Goal: Answer question/provide support

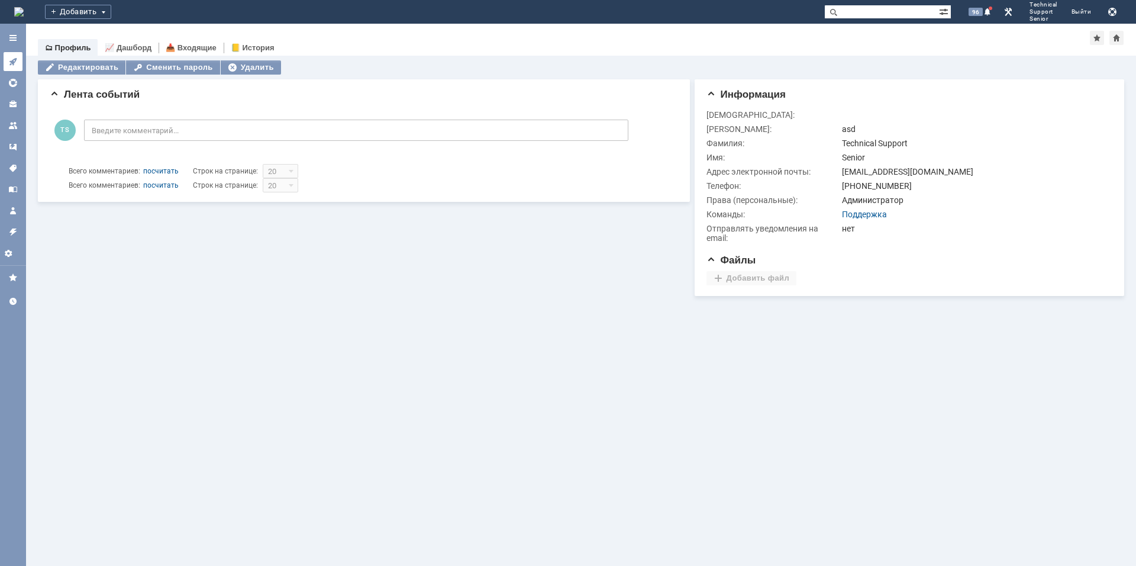
click at [10, 66] on div at bounding box center [12, 61] width 9 height 9
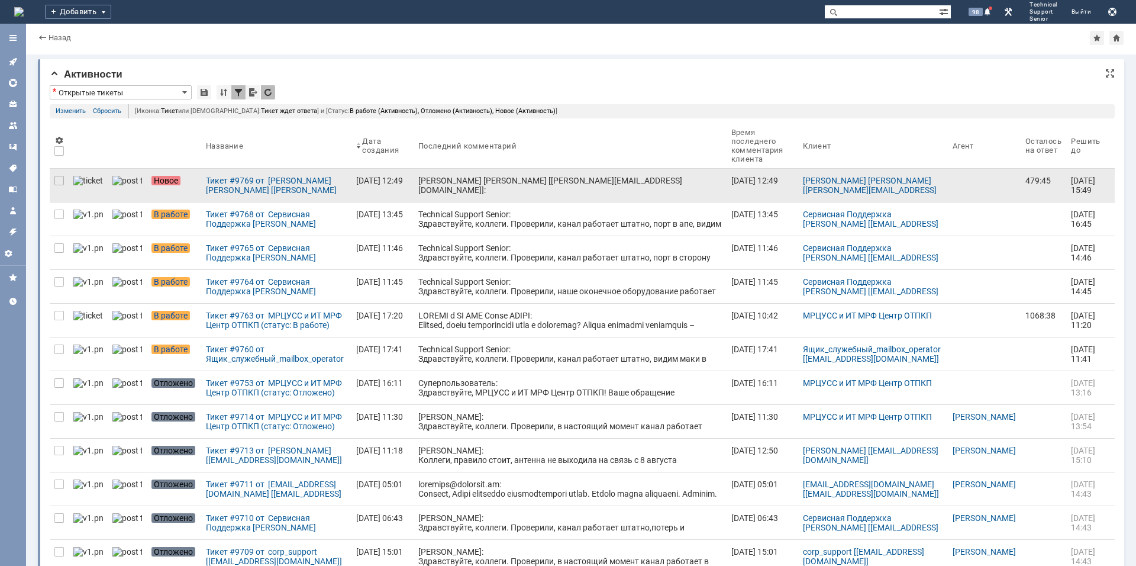
click at [482, 184] on div "[PERSON_NAME] [PERSON_NAME] [[PERSON_NAME][EMAIL_ADDRESS][DOMAIN_NAME]]: Тема п…" at bounding box center [570, 209] width 304 height 66
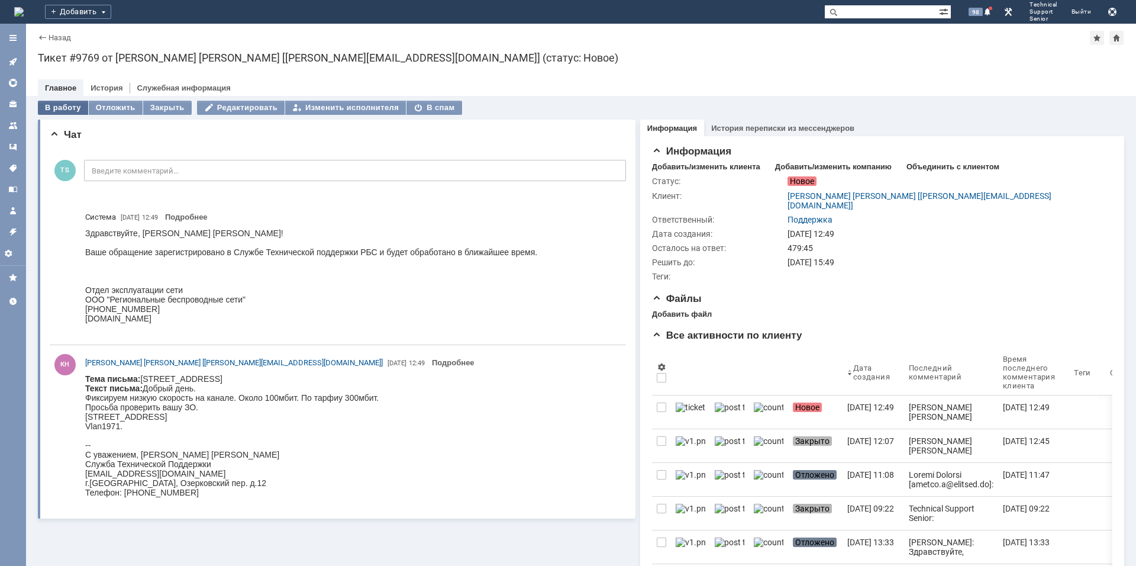
click at [66, 105] on div "В работу" at bounding box center [63, 108] width 50 height 14
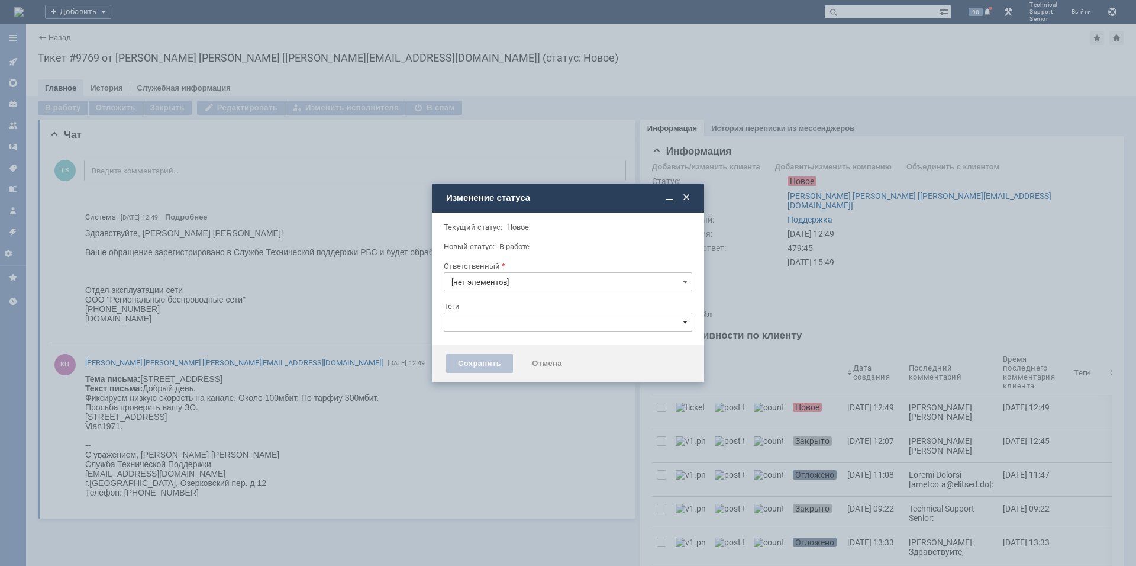
type input "Поддержка"
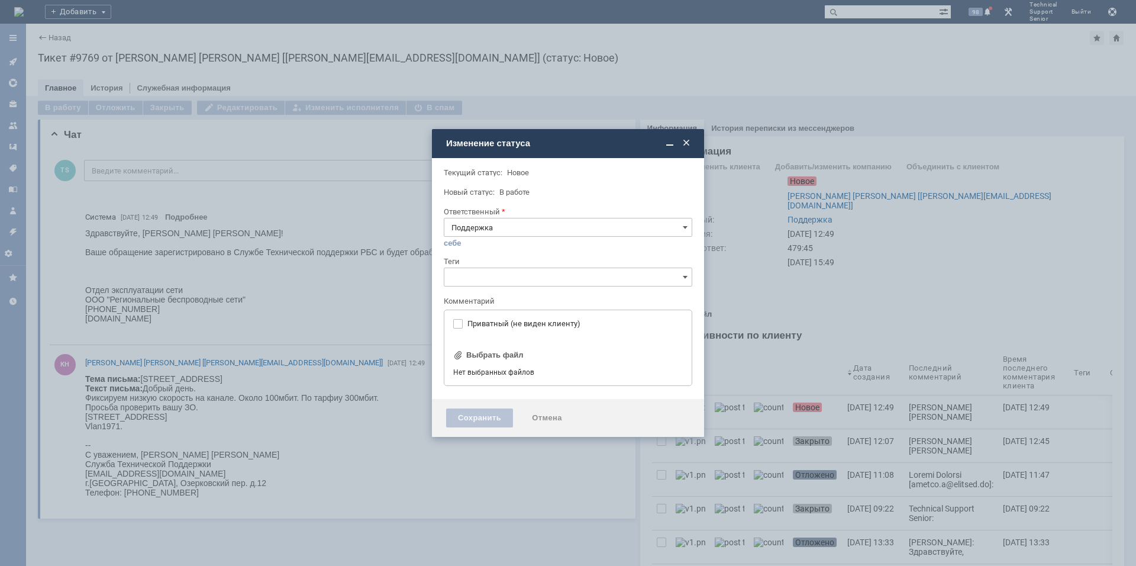
type input "[не указано]"
